Goal: Communication & Community: Share content

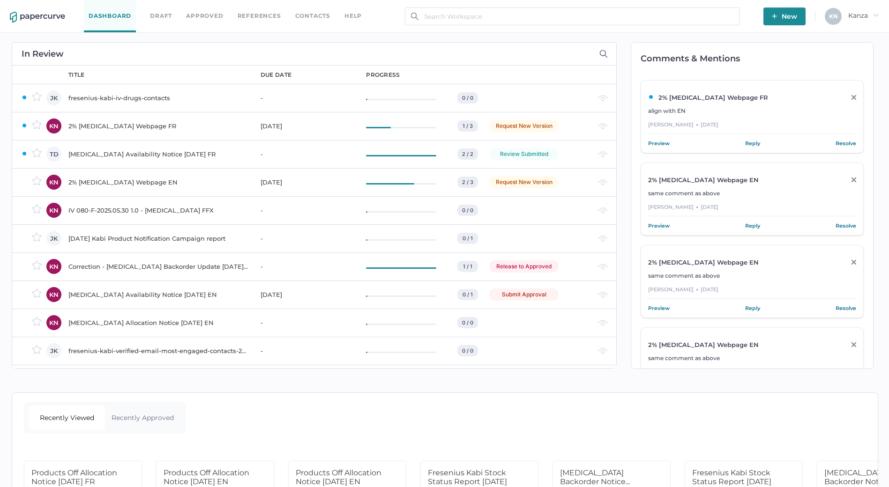
click at [779, 16] on span "New" at bounding box center [783, 16] width 25 height 18
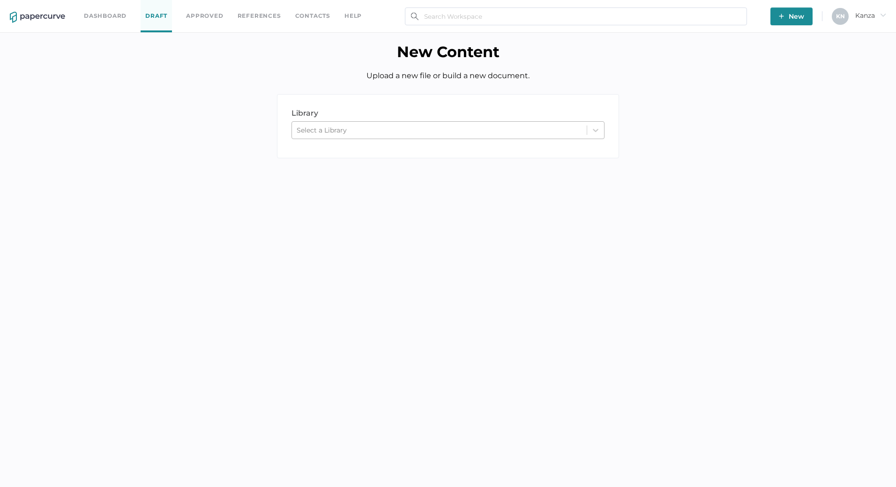
click at [417, 135] on div "Select a Library" at bounding box center [439, 130] width 295 height 14
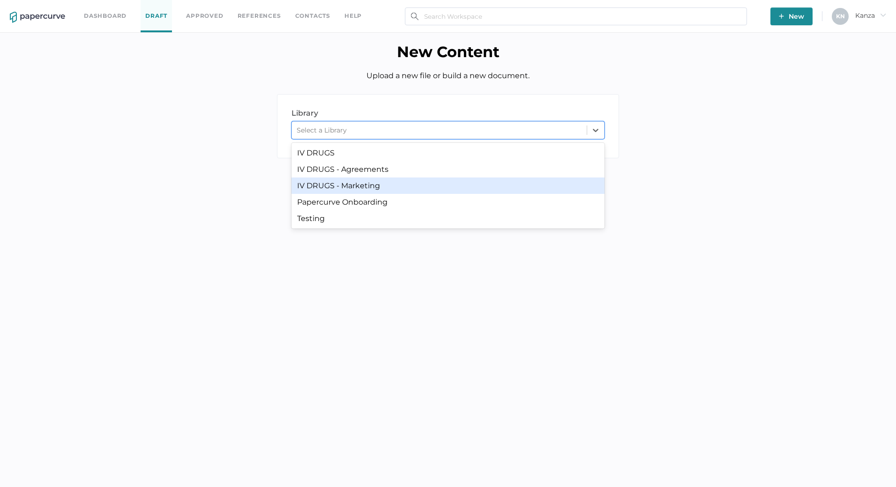
click at [393, 181] on div "IV DRUGS - Marketing" at bounding box center [447, 186] width 313 height 16
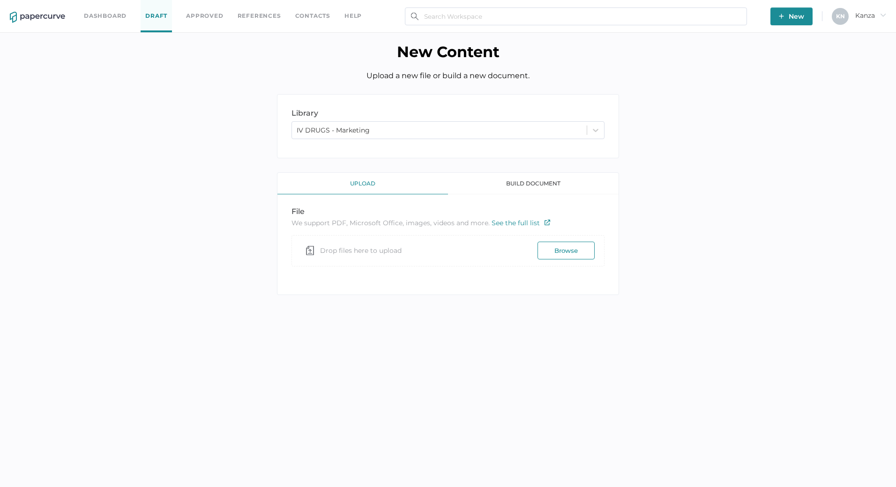
click at [177, 263] on div "library LIBRARY IV DRUGS - Marketing upload build document file We support PDF,…" at bounding box center [448, 201] width 882 height 215
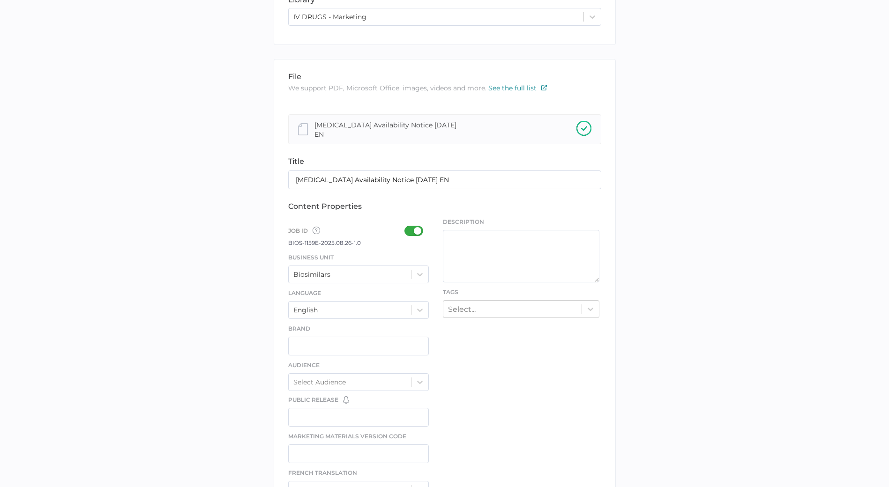
scroll to position [114, 0]
click at [414, 237] on label at bounding box center [416, 231] width 24 height 12
click at [406, 227] on input "checkbox" at bounding box center [406, 227] width 0 height 0
click at [416, 268] on div at bounding box center [419, 274] width 17 height 17
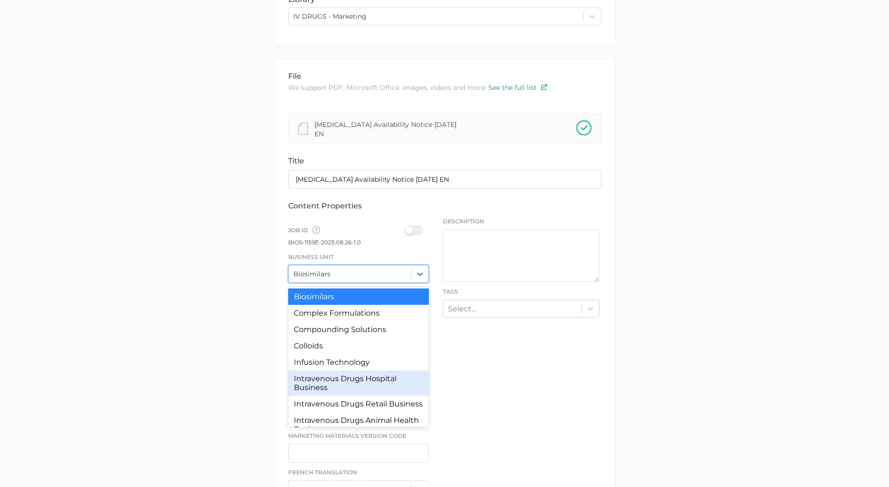
click at [378, 394] on div "Intravenous Drugs Hospital Business" at bounding box center [358, 382] width 141 height 25
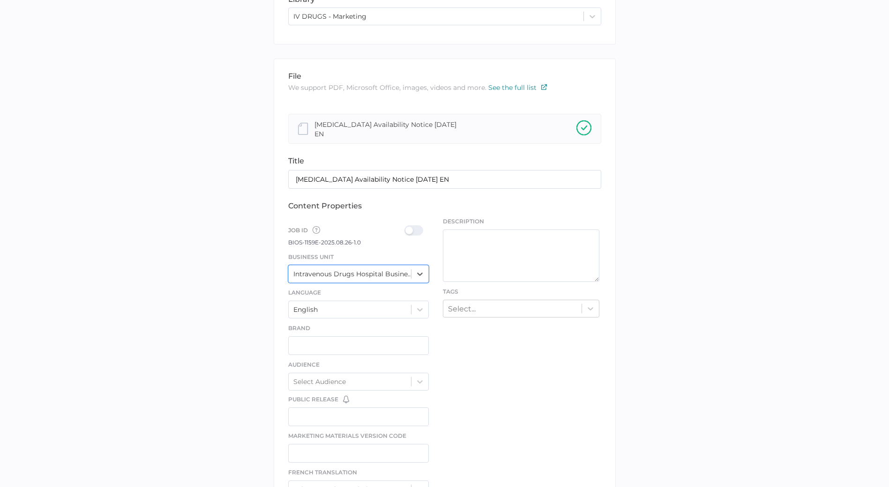
click at [413, 236] on label at bounding box center [416, 231] width 24 height 12
click at [406, 227] on input "checkbox" at bounding box center [406, 227] width 0 height 0
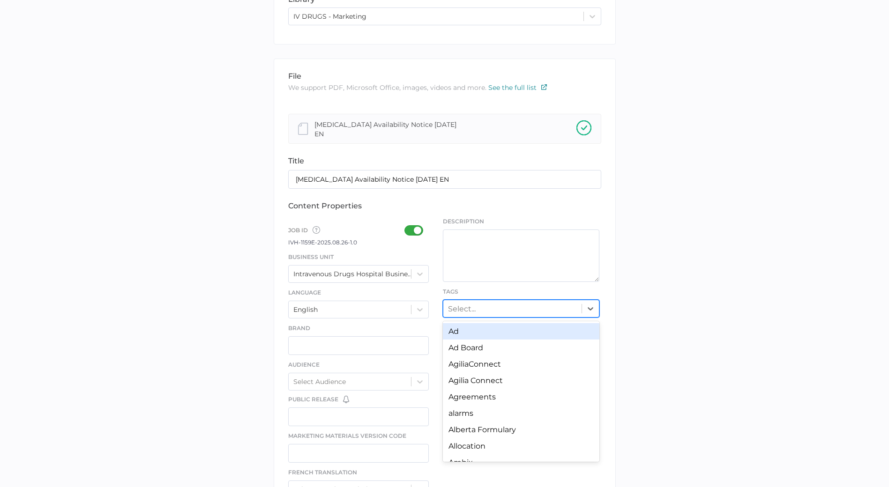
click at [478, 305] on div "Select..." at bounding box center [512, 308] width 138 height 15
type input "avail"
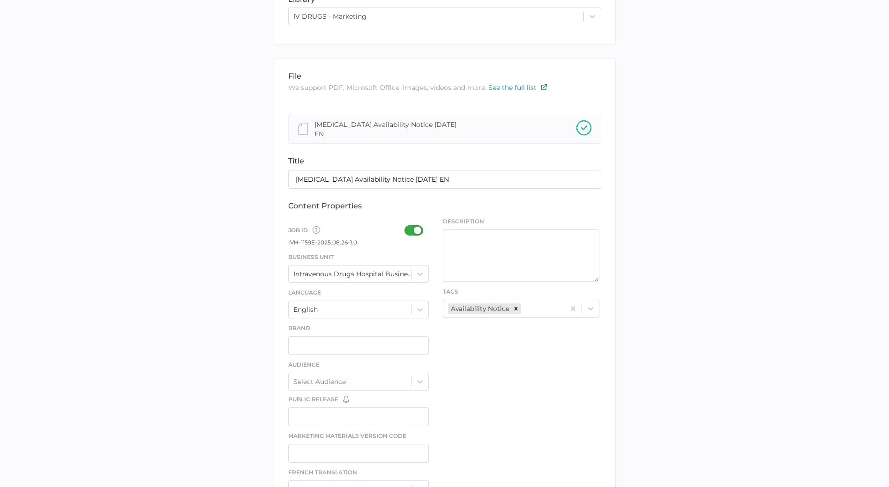
click at [474, 383] on div "file We support PDF, Microsoft Office, images, videos and more. See the full li…" at bounding box center [445, 378] width 342 height 638
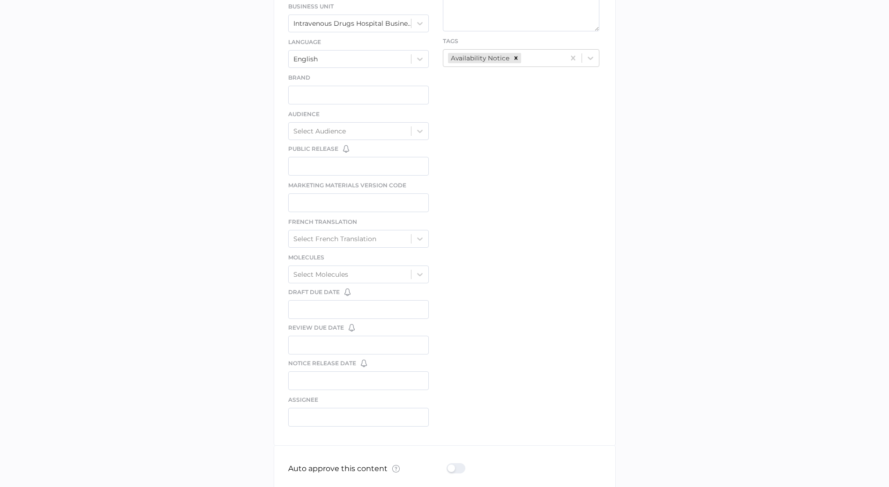
scroll to position [393, 0]
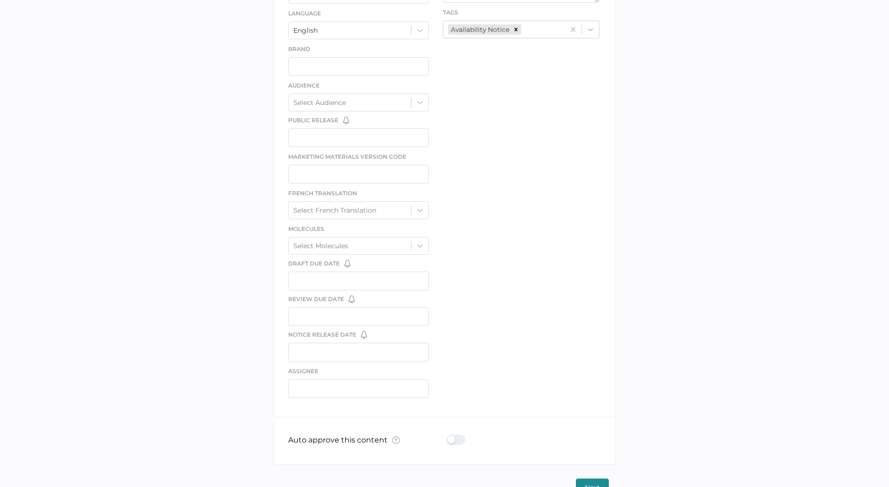
click at [456, 444] on div at bounding box center [458, 440] width 24 height 10
click at [448, 436] on input "checkbox" at bounding box center [448, 436] width 0 height 0
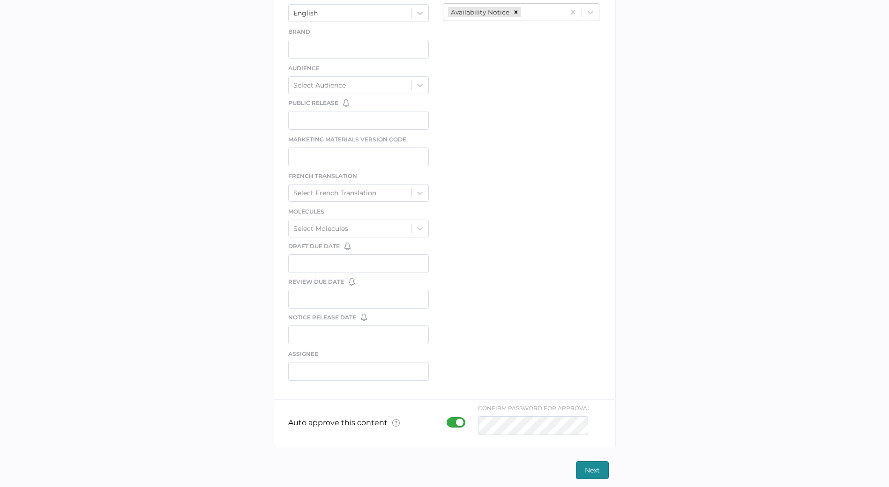
scroll to position [416, 0]
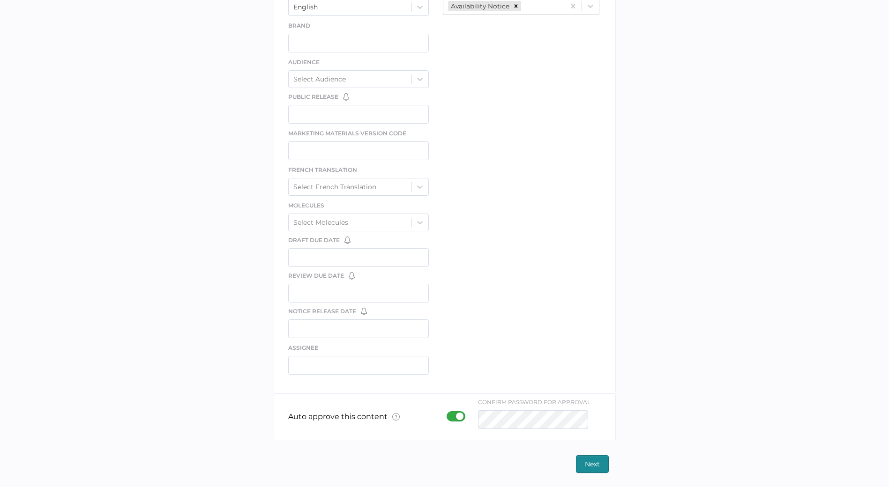
click at [595, 465] on span "Next" at bounding box center [592, 464] width 15 height 17
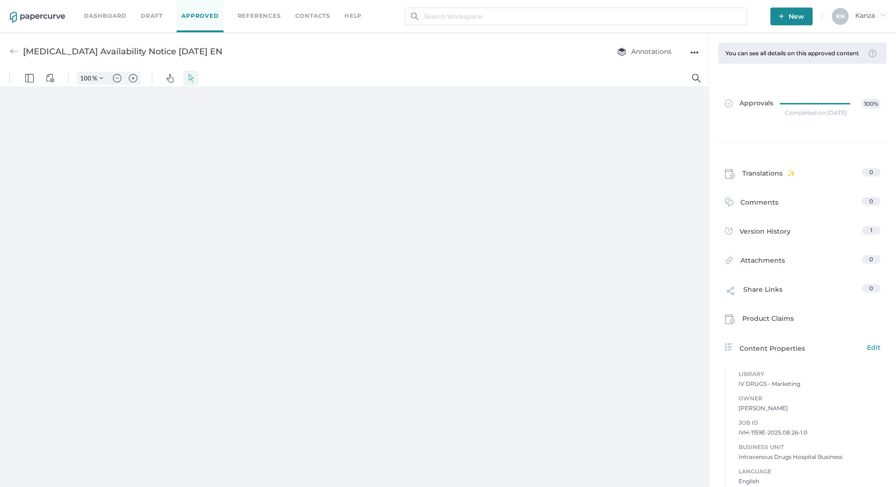
type input "107"
click at [801, 16] on span "New" at bounding box center [790, 16] width 25 height 18
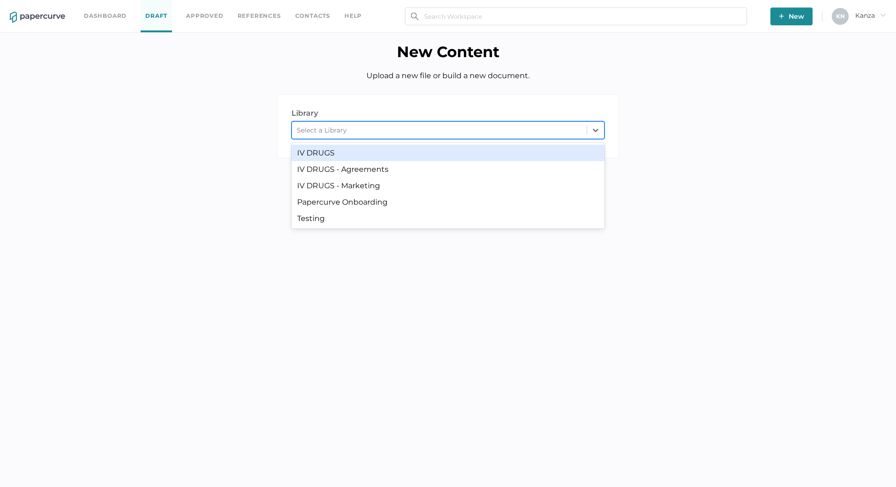
click at [438, 128] on div "Select a Library" at bounding box center [439, 130] width 295 height 14
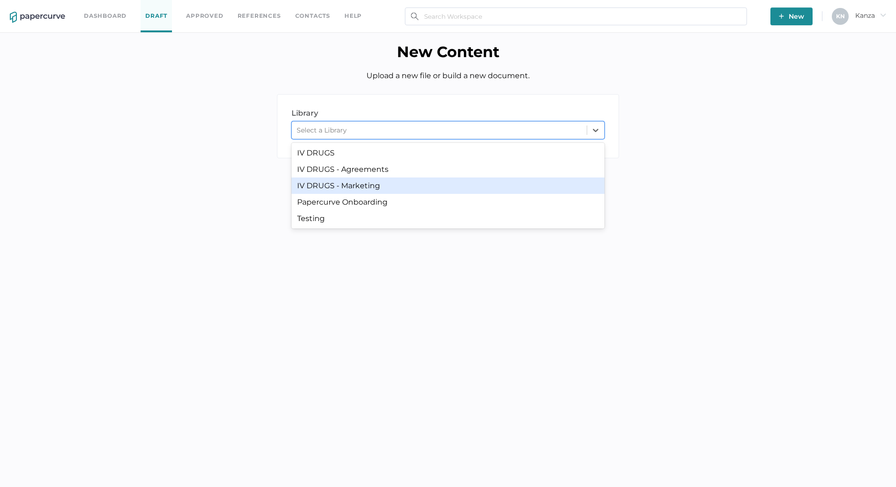
click at [417, 186] on div "IV DRUGS - Marketing" at bounding box center [447, 186] width 313 height 16
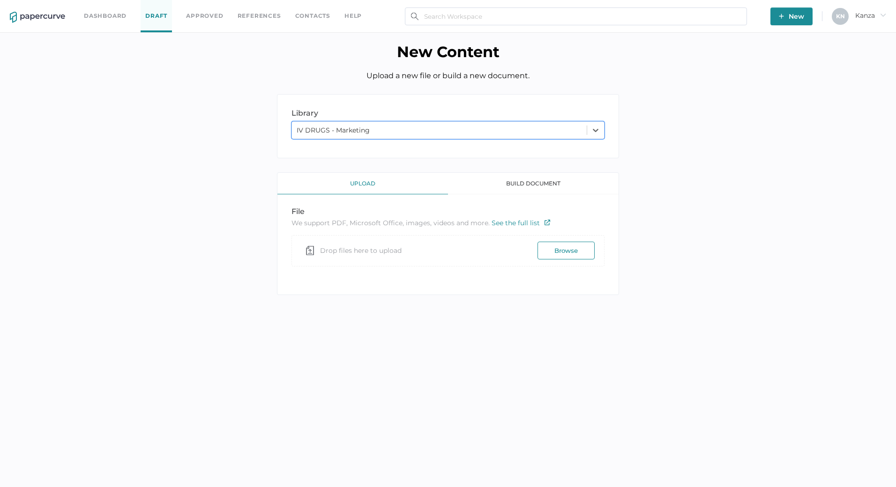
click at [150, 302] on div "library LIBRARY option IV DRUGS - Marketing, selected. 0 results available. Sel…" at bounding box center [448, 201] width 882 height 215
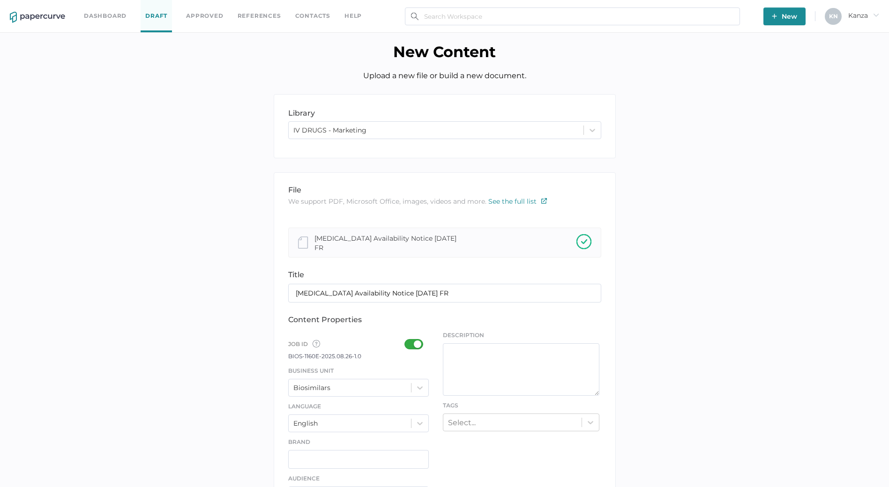
click at [404, 353] on div "Job ID Job IDs can be disabled × If a Job ID is not required for specific conte…" at bounding box center [358, 348] width 141 height 25
click at [414, 343] on div at bounding box center [416, 344] width 24 height 10
click at [406, 341] on input "checkbox" at bounding box center [406, 341] width 0 height 0
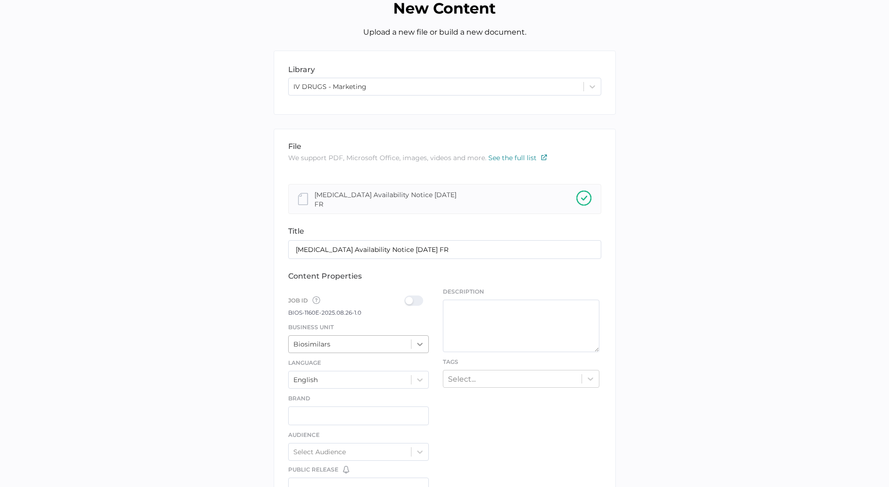
click at [424, 353] on div "Biosimilars" at bounding box center [358, 344] width 141 height 18
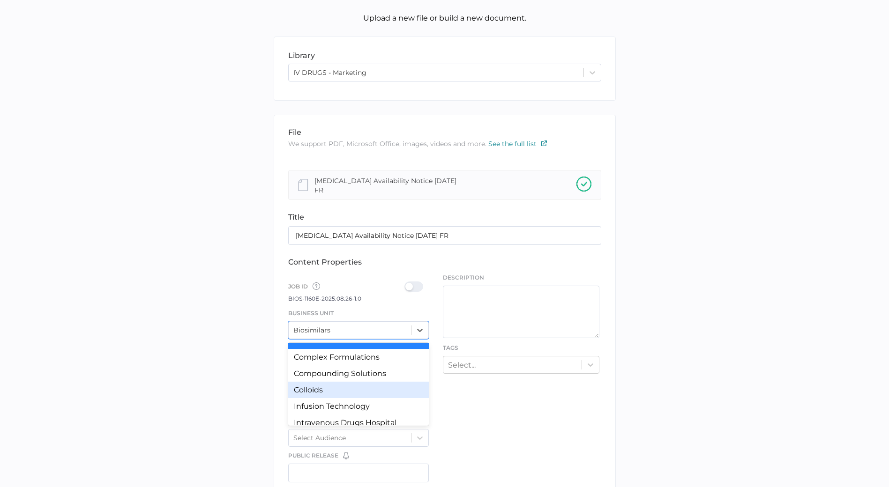
scroll to position [23, 0]
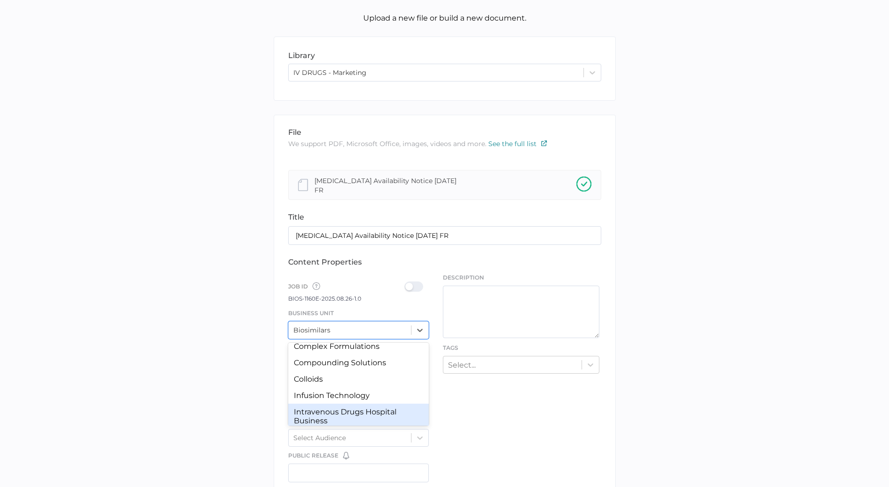
click at [359, 409] on div "Intravenous Drugs Hospital Business" at bounding box center [358, 416] width 141 height 25
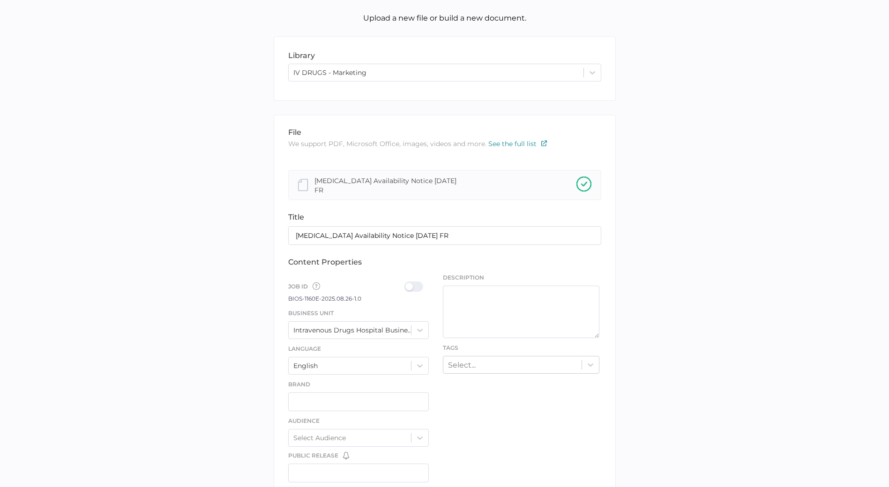
click at [410, 287] on div at bounding box center [416, 287] width 24 height 10
click at [406, 283] on input "checkbox" at bounding box center [406, 283] width 0 height 0
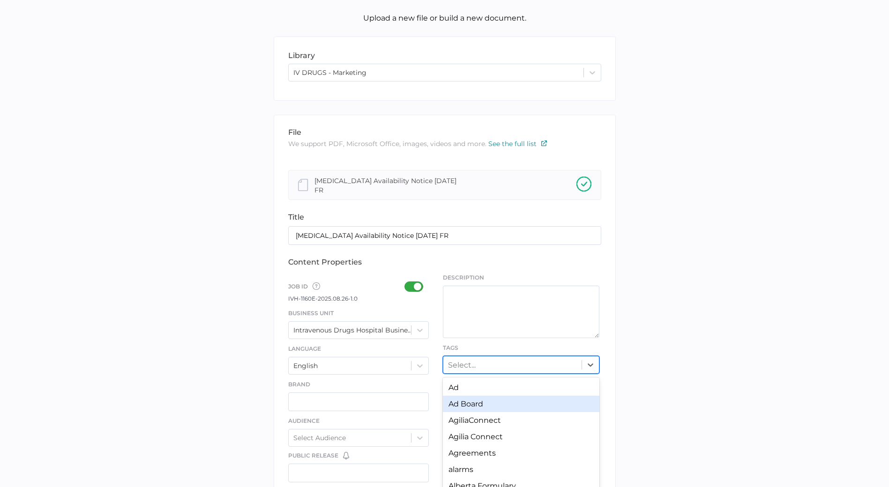
click at [487, 363] on div "option Ad Board focused, 2 of 247. 247 results available. Use Up and Down to ch…" at bounding box center [521, 365] width 156 height 18
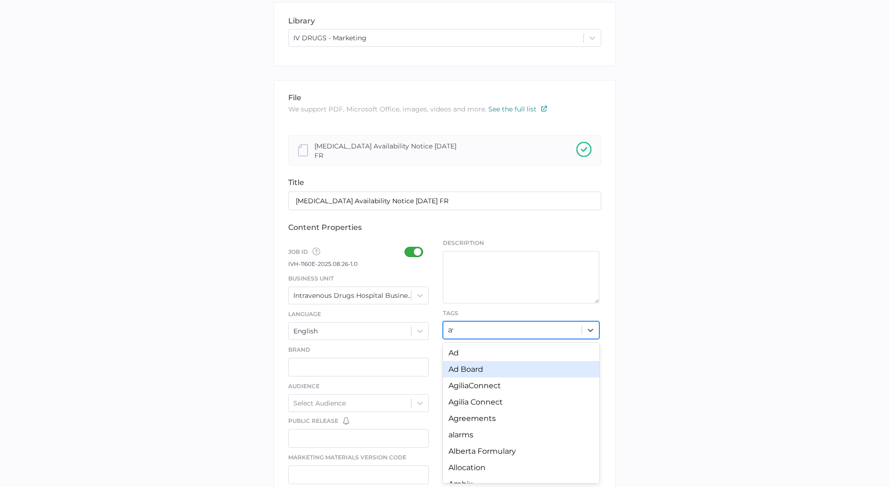
type input "avai"
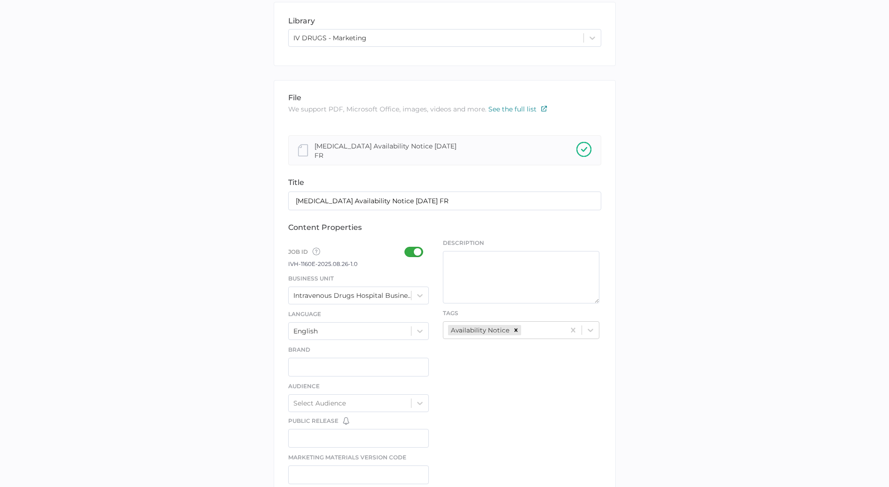
click at [495, 385] on div "file We support PDF, Microsoft Office, images, videos and more. See the full li…" at bounding box center [445, 399] width 342 height 638
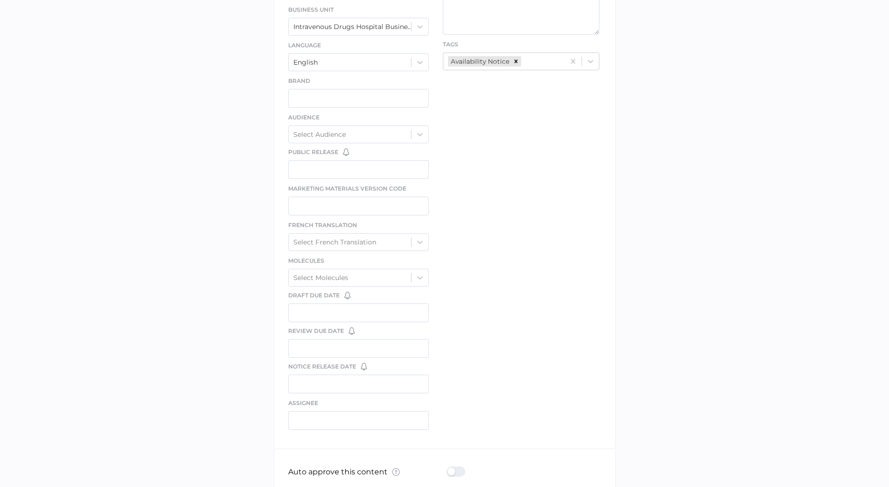
scroll to position [416, 0]
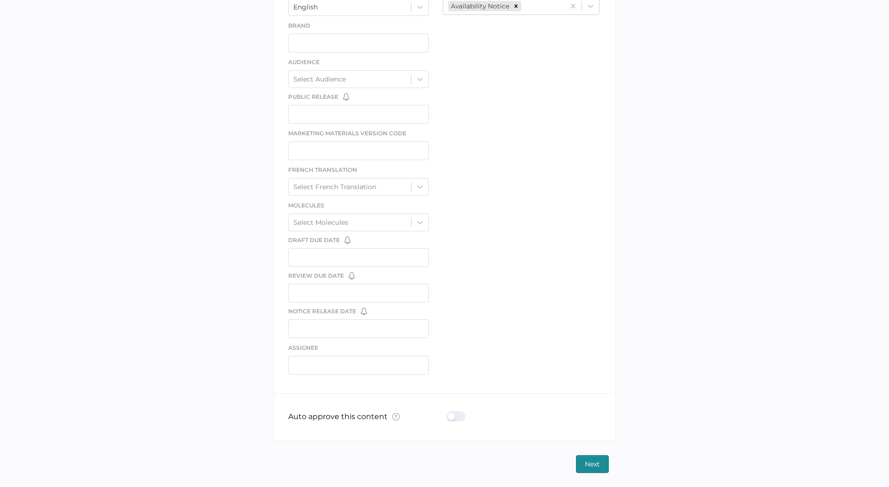
click at [459, 413] on div at bounding box center [458, 416] width 24 height 10
click at [448, 413] on input "checkbox" at bounding box center [448, 413] width 0 height 0
click at [591, 462] on span "Next" at bounding box center [592, 464] width 15 height 17
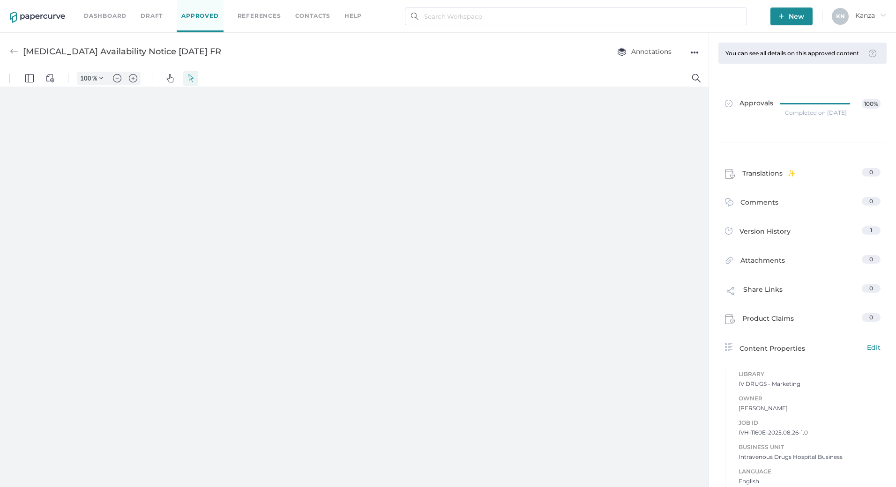
type input "107"
click at [524, 60] on div "Levothyroxine Availability Notice 08.26.2025 FR Annotations ●●●" at bounding box center [354, 51] width 708 height 37
click at [316, 18] on link "Contacts" at bounding box center [312, 16] width 35 height 10
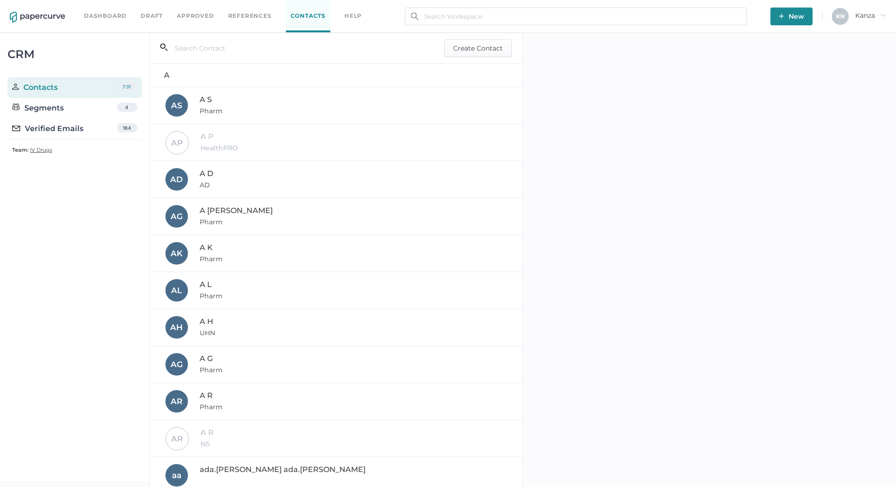
click at [84, 133] on div "Verified Emails 184" at bounding box center [74, 129] width 134 height 21
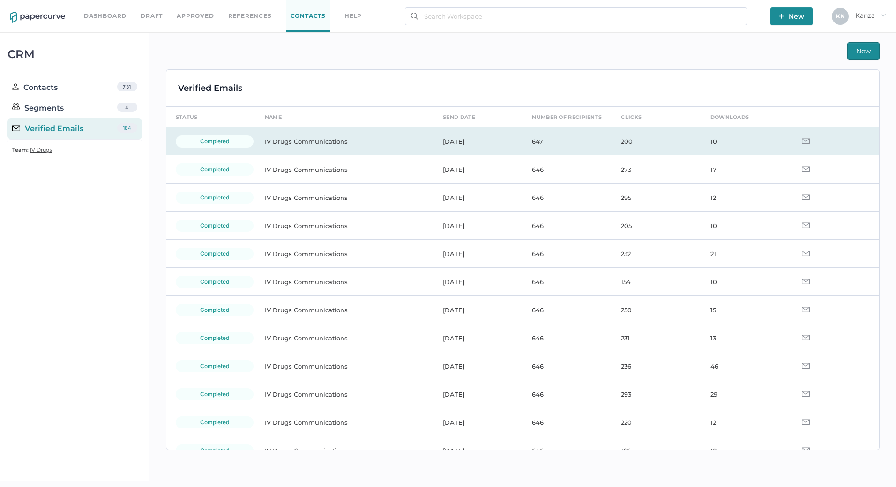
click at [337, 141] on td "IV Drugs Communications" at bounding box center [344, 141] width 178 height 28
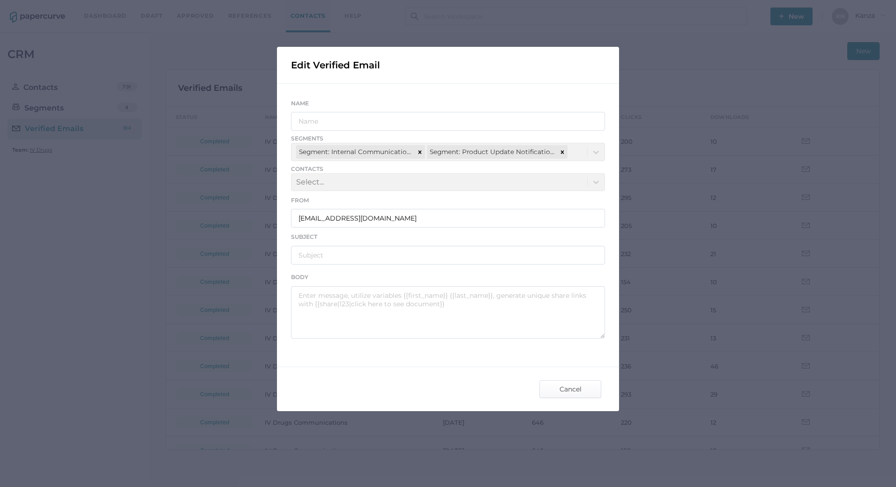
type input "IV Drugs Communications"
type input "[PERSON_NAME] Product Notifications - [DATE]"
type textarea "Good afternoon, Please see the links below for the most recent announcements fr…"
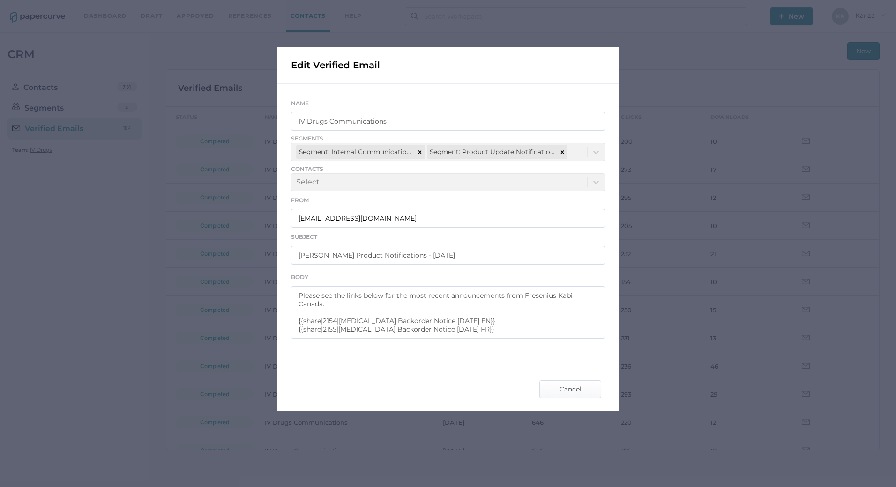
click at [491, 353] on div "Edit Verified Email Name IV Drugs Communications Segments Segment: Internal Com…" at bounding box center [448, 229] width 342 height 364
click at [561, 389] on span "Cancel" at bounding box center [570, 389] width 44 height 17
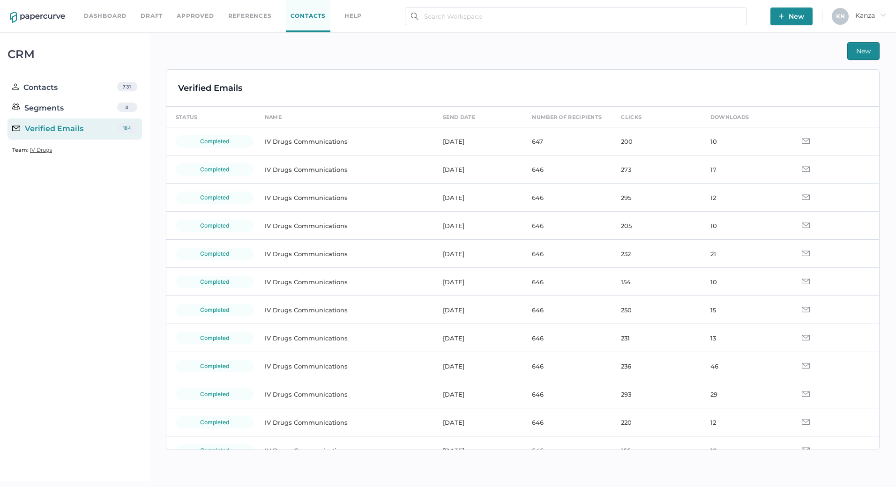
click at [727, 49] on div "New" at bounding box center [522, 51] width 713 height 18
click at [861, 57] on span "New" at bounding box center [863, 51] width 15 height 17
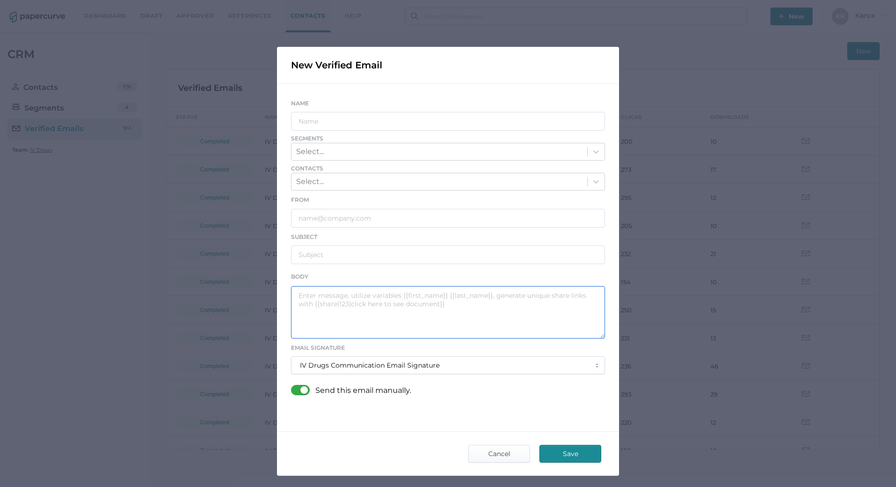
click at [467, 314] on textarea at bounding box center [448, 312] width 314 height 52
paste textarea "Good afternoon, Please see the links below for the most recent announcements fr…"
click at [451, 327] on textarea "Good afternoon, Please see the links below for the most recent announcements fr…" at bounding box center [448, 312] width 314 height 52
drag, startPoint x: 436, startPoint y: 324, endPoint x: 337, endPoint y: 325, distance: 98.8
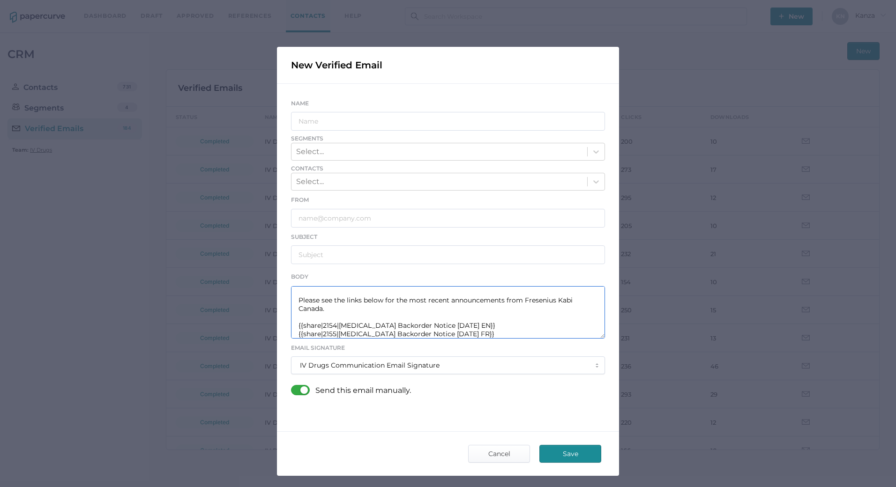
click at [337, 325] on textarea "Good afternoon, Please see the links below for the most recent announcements fr…" at bounding box center [448, 312] width 314 height 52
click at [332, 327] on textarea "Good afternoon, Please see the links below for the most recent announcements fr…" at bounding box center [448, 312] width 314 height 52
drag, startPoint x: 336, startPoint y: 327, endPoint x: 476, endPoint y: 328, distance: 140.5
click at [476, 328] on textarea "Good afternoon, Please see the links below for the most recent announcements fr…" at bounding box center [448, 312] width 314 height 52
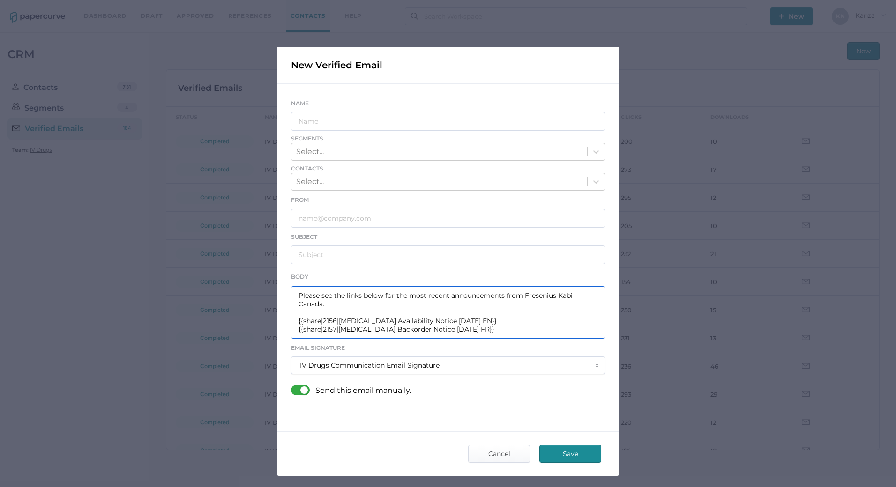
drag, startPoint x: 335, startPoint y: 334, endPoint x: 470, endPoint y: 330, distance: 135.4
click at [470, 330] on textarea "Good afternoon, Please see the links below for the most recent announcements fr…" at bounding box center [448, 312] width 314 height 52
paste textarea "[MEDICAL_DATA] Availability Notice 08.26"
click at [517, 328] on textarea "Good afternoon, Please see the links below for the most recent announcements fr…" at bounding box center [448, 312] width 314 height 52
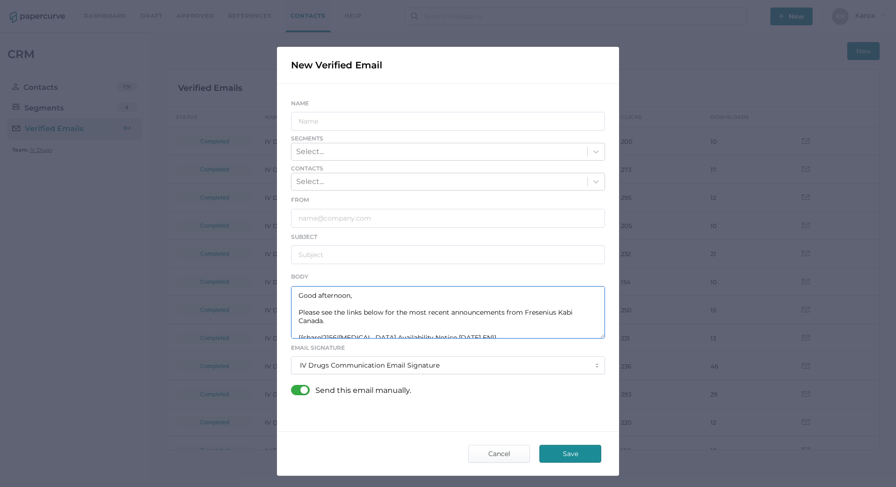
type textarea "Good afternoon, Please see the links below for the most recent announcements fr…"
click at [475, 115] on input "text" at bounding box center [448, 121] width 314 height 19
type input "IV Drugs Communication"
click at [596, 156] on icon at bounding box center [595, 151] width 9 height 9
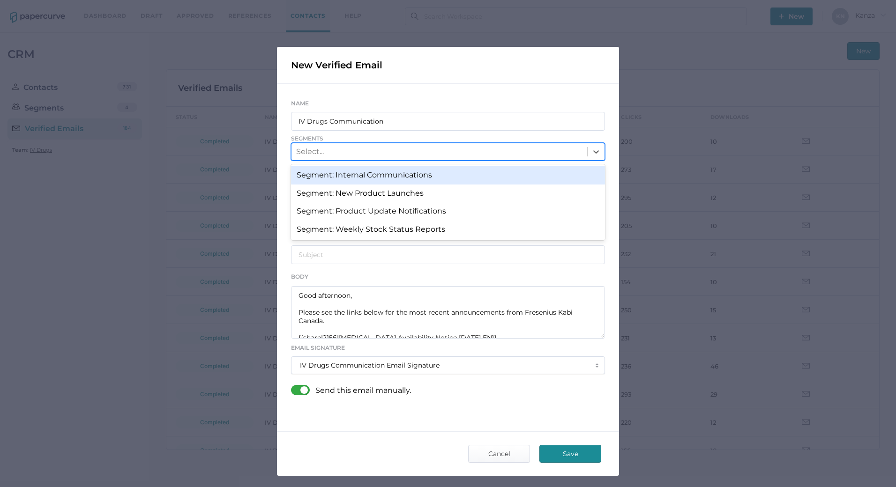
click at [581, 172] on div "Segment: Internal Communications" at bounding box center [448, 175] width 314 height 18
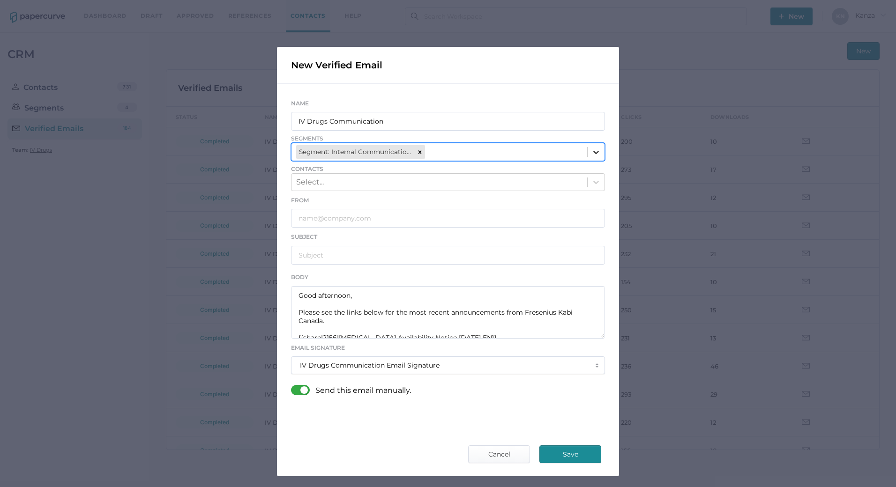
click at [591, 154] on icon at bounding box center [595, 152] width 9 height 9
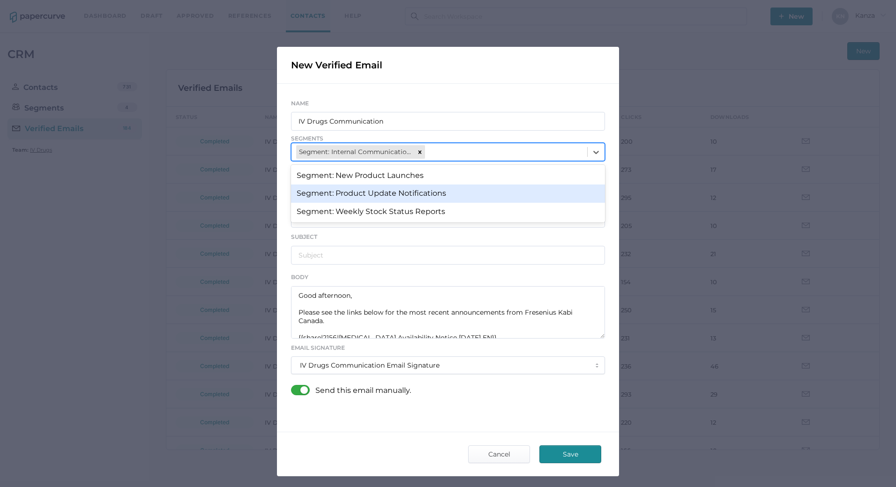
click at [575, 187] on div "Segment: Product Update Notifications" at bounding box center [448, 194] width 314 height 18
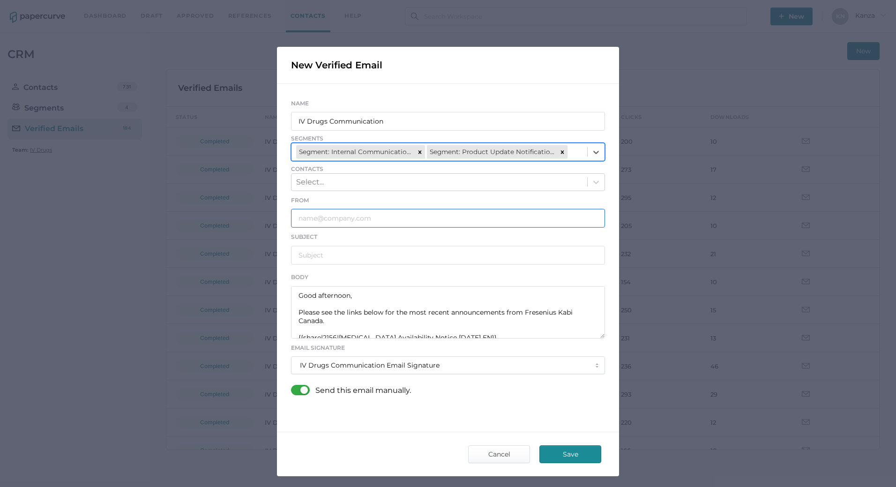
click at [441, 224] on input "text" at bounding box center [448, 218] width 314 height 19
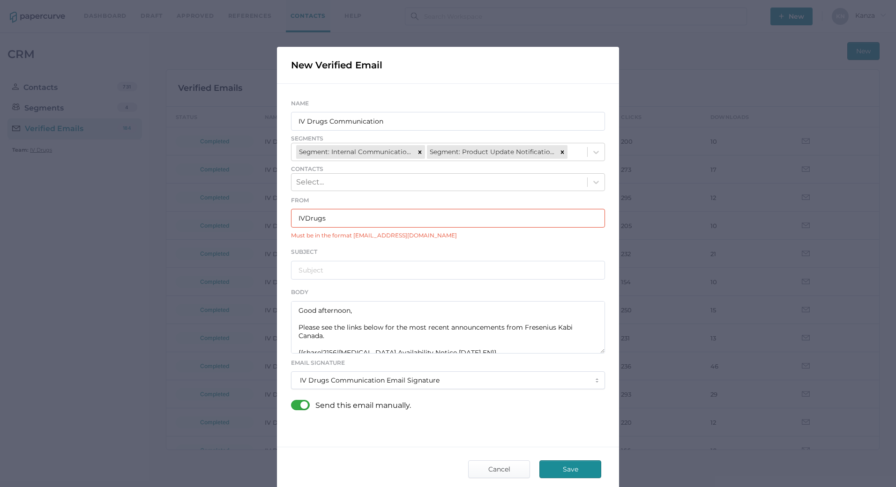
type input "[EMAIL_ADDRESS][DOMAIN_NAME]"
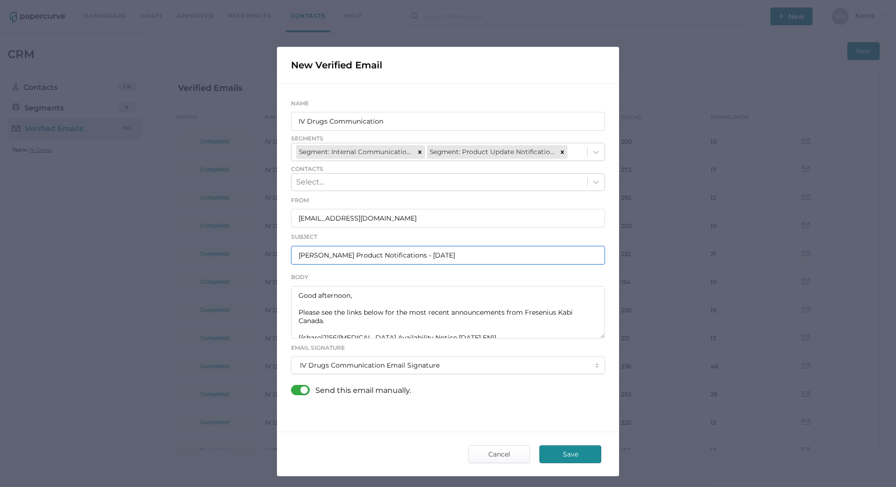
type input "[PERSON_NAME] Product Notifications - [DATE]"
click at [296, 390] on div at bounding box center [303, 390] width 24 height 10
click at [293, 386] on input "checkbox" at bounding box center [293, 386] width 0 height 0
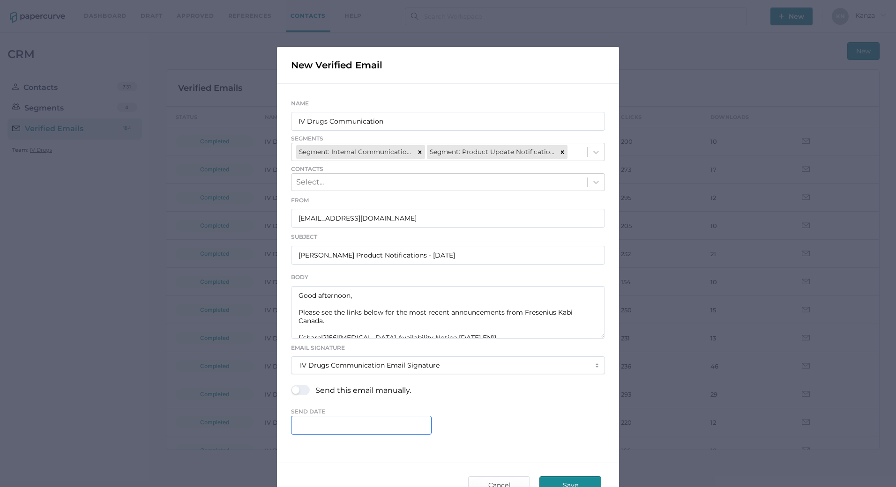
click at [345, 423] on input "text" at bounding box center [361, 425] width 141 height 19
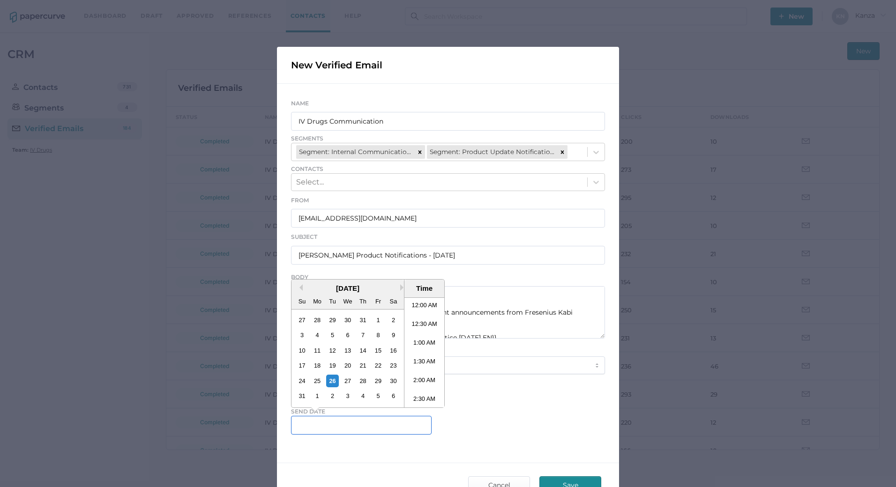
scroll to position [573, 0]
click at [419, 354] on li "4:30 PM" at bounding box center [424, 352] width 40 height 19
type input "[DATE] 4:30 PM"
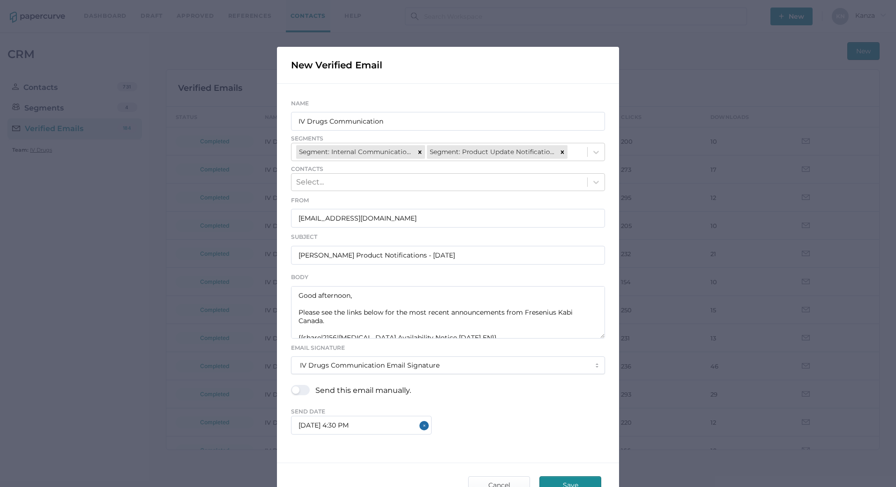
click at [386, 449] on div "New Verified Email Name IV Drugs Communication Segments Segment: Internal Commu…" at bounding box center [448, 277] width 342 height 460
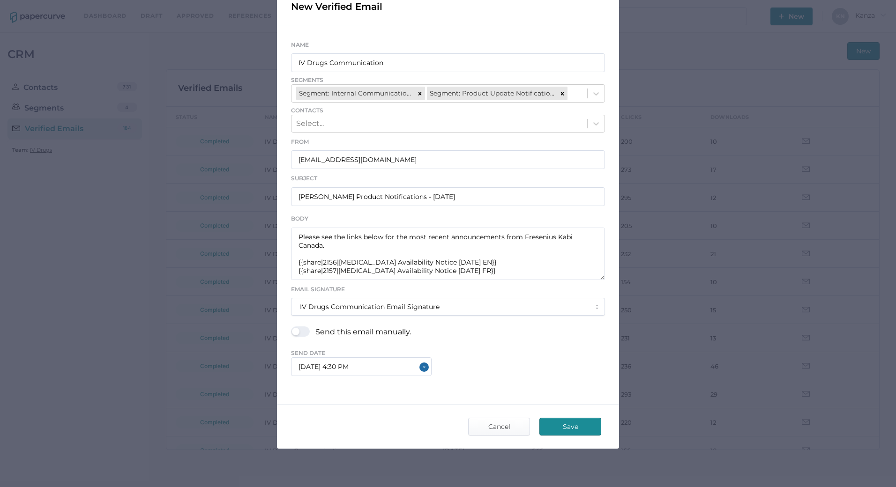
scroll to position [67, 0]
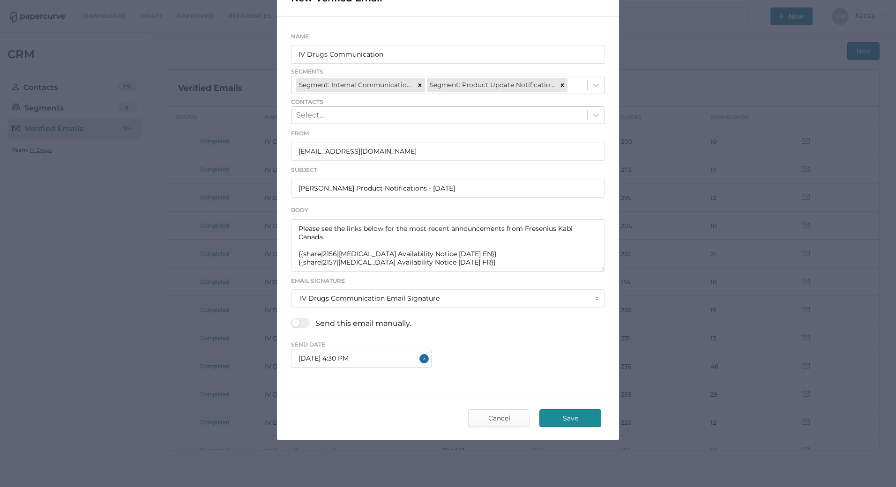
click at [564, 411] on span "Save" at bounding box center [570, 418] width 44 height 17
